Goal: Task Accomplishment & Management: Manage account settings

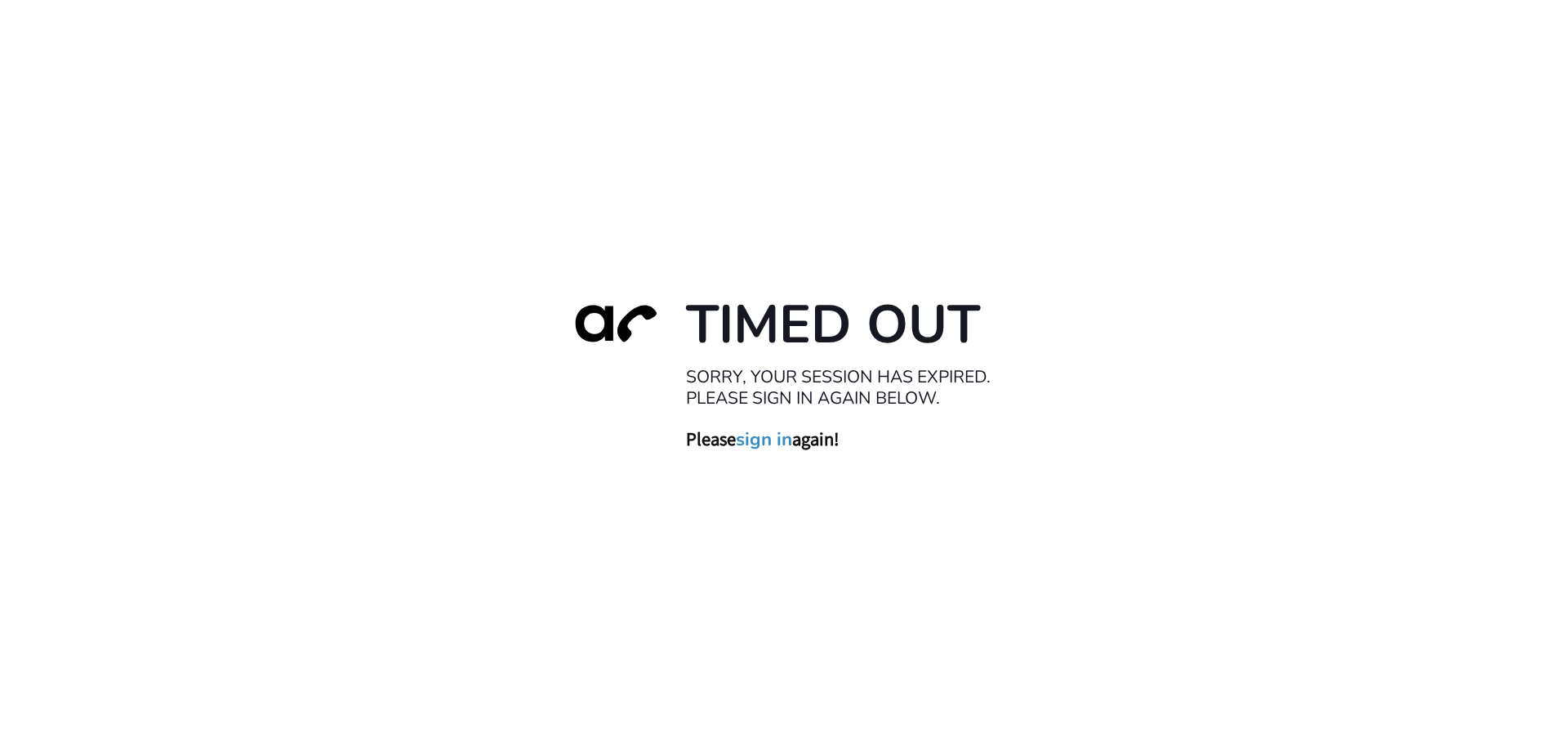
click at [762, 440] on link "sign in" at bounding box center [764, 439] width 56 height 23
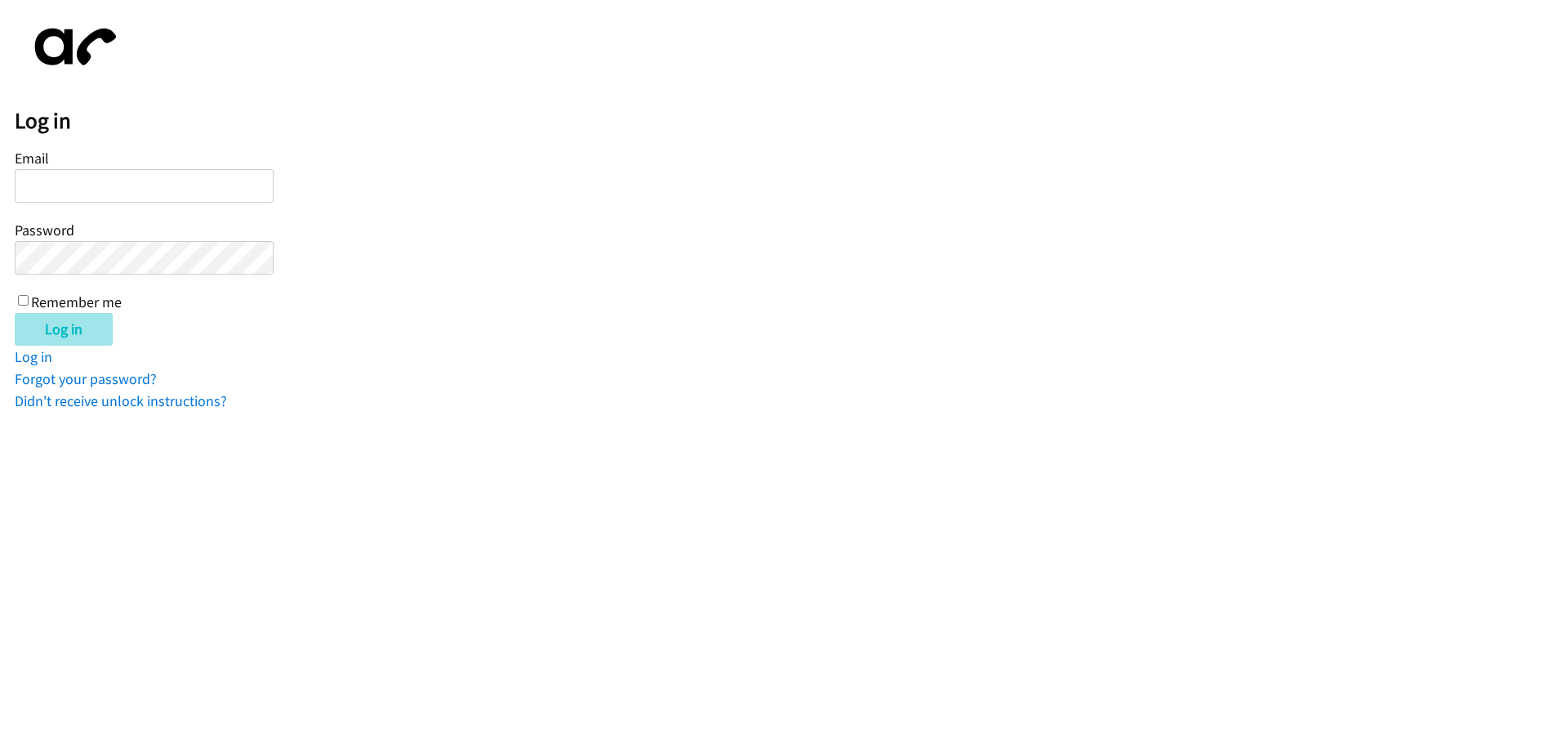
type input "[EMAIL_ADDRESS][DOMAIN_NAME]"
click at [56, 324] on input "Log in" at bounding box center [63, 329] width 98 height 33
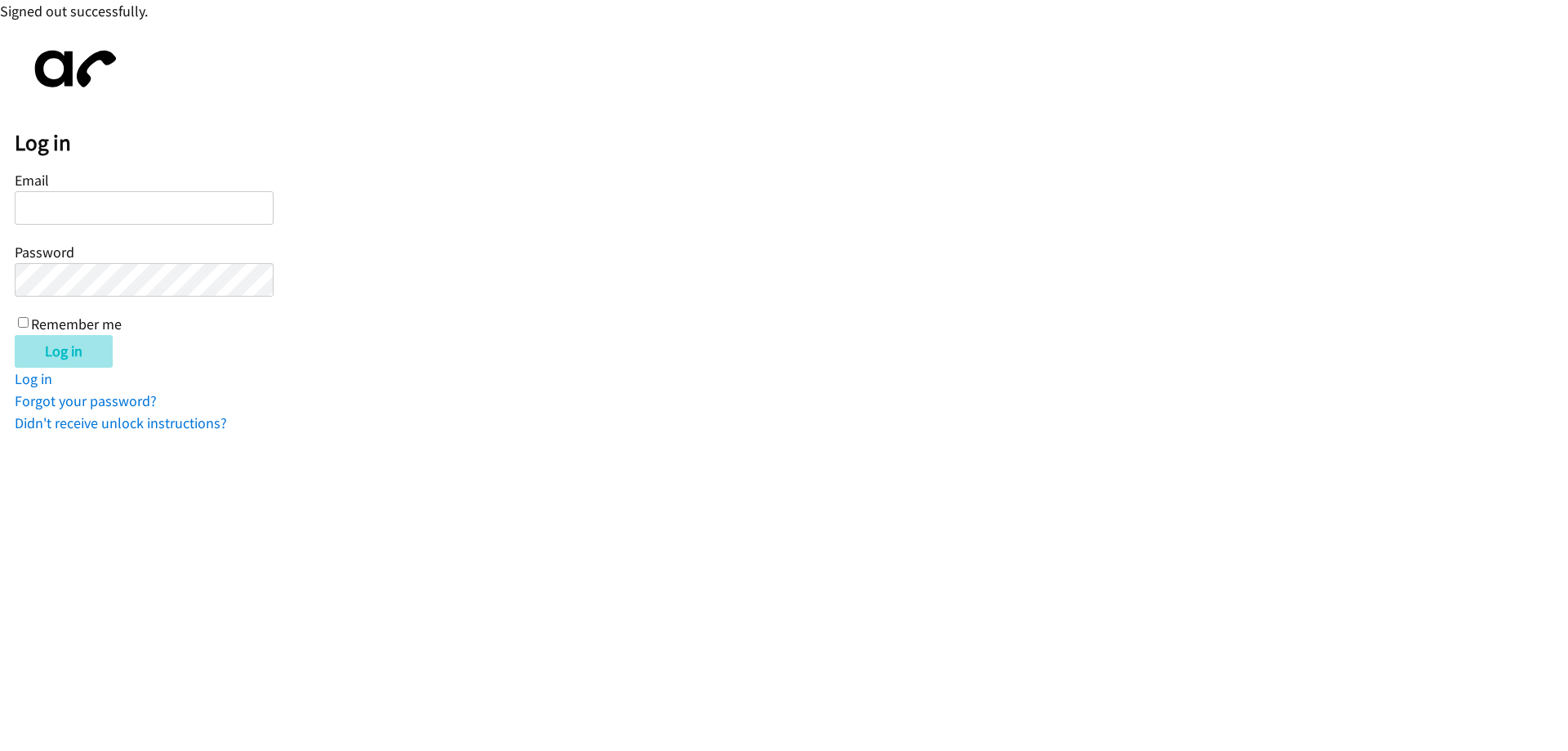
type input "[EMAIL_ADDRESS][DOMAIN_NAME]"
click at [60, 357] on input "Log in" at bounding box center [63, 352] width 98 height 33
type input "[EMAIL_ADDRESS][DOMAIN_NAME]"
click at [62, 61] on img at bounding box center [72, 69] width 114 height 65
click at [53, 348] on input "Log in" at bounding box center [63, 352] width 98 height 33
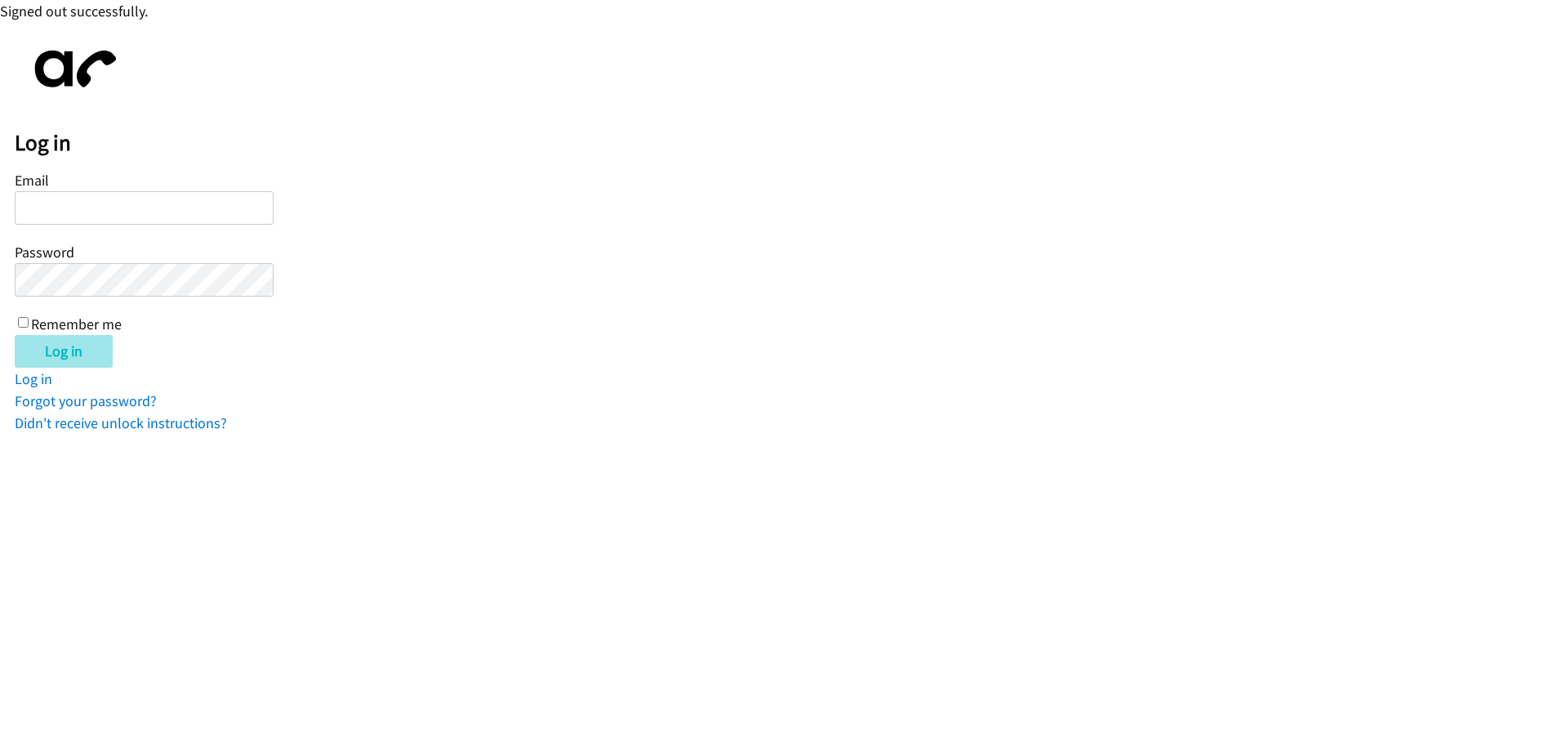
type input "[EMAIL_ADDRESS][DOMAIN_NAME]"
click at [47, 352] on input "Log in" at bounding box center [63, 352] width 98 height 33
type input "wmatias@lendingpoint.com"
click at [65, 359] on input "Log in" at bounding box center [63, 352] width 98 height 33
type input "[EMAIL_ADDRESS][DOMAIN_NAME]"
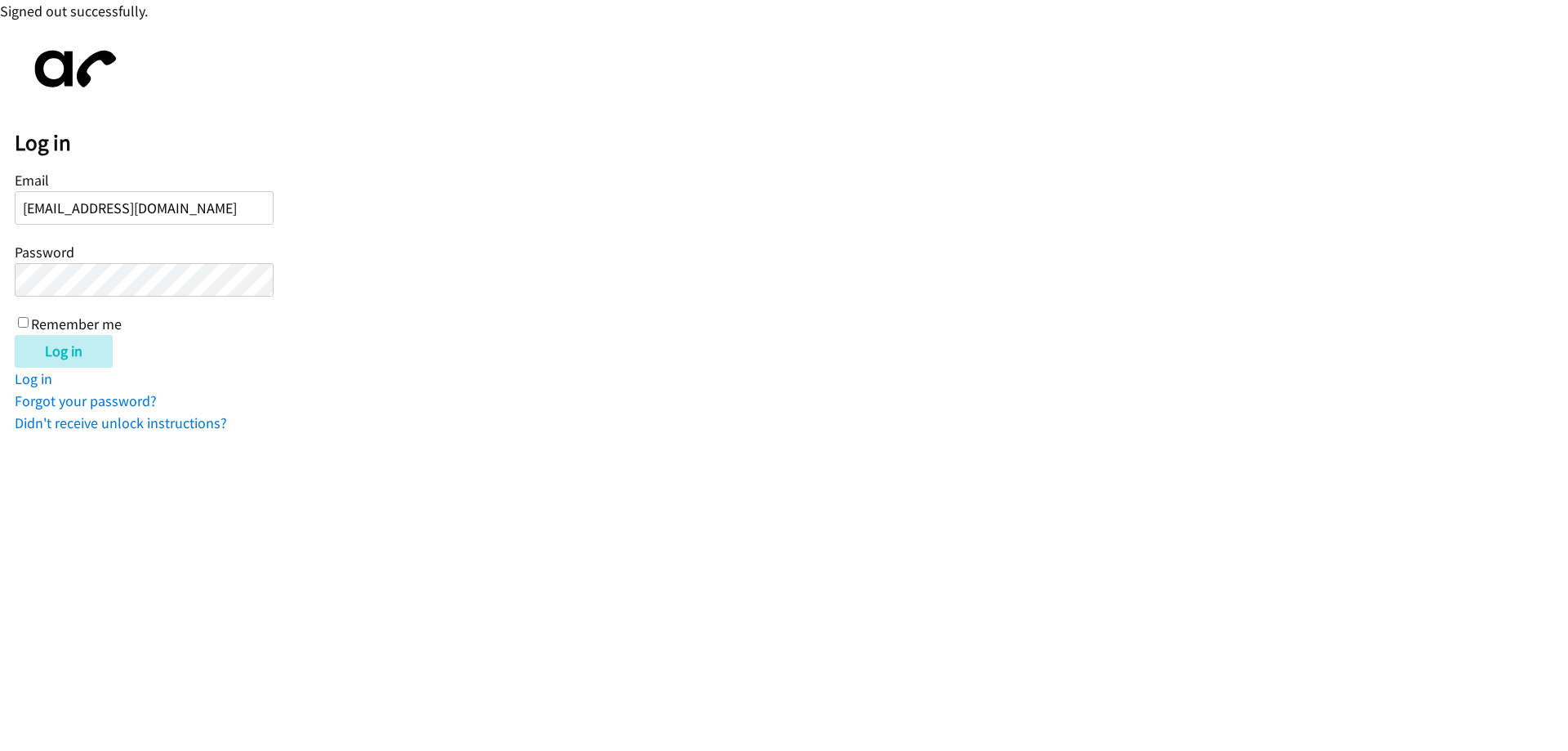
click at [79, 331] on label "Remember me" at bounding box center [77, 324] width 91 height 18
click at [29, 328] on input "Remember me" at bounding box center [23, 322] width 11 height 11
checkbox input "true"
click at [86, 361] on input "Log in" at bounding box center [63, 352] width 98 height 33
